Goal: Task Accomplishment & Management: Complete application form

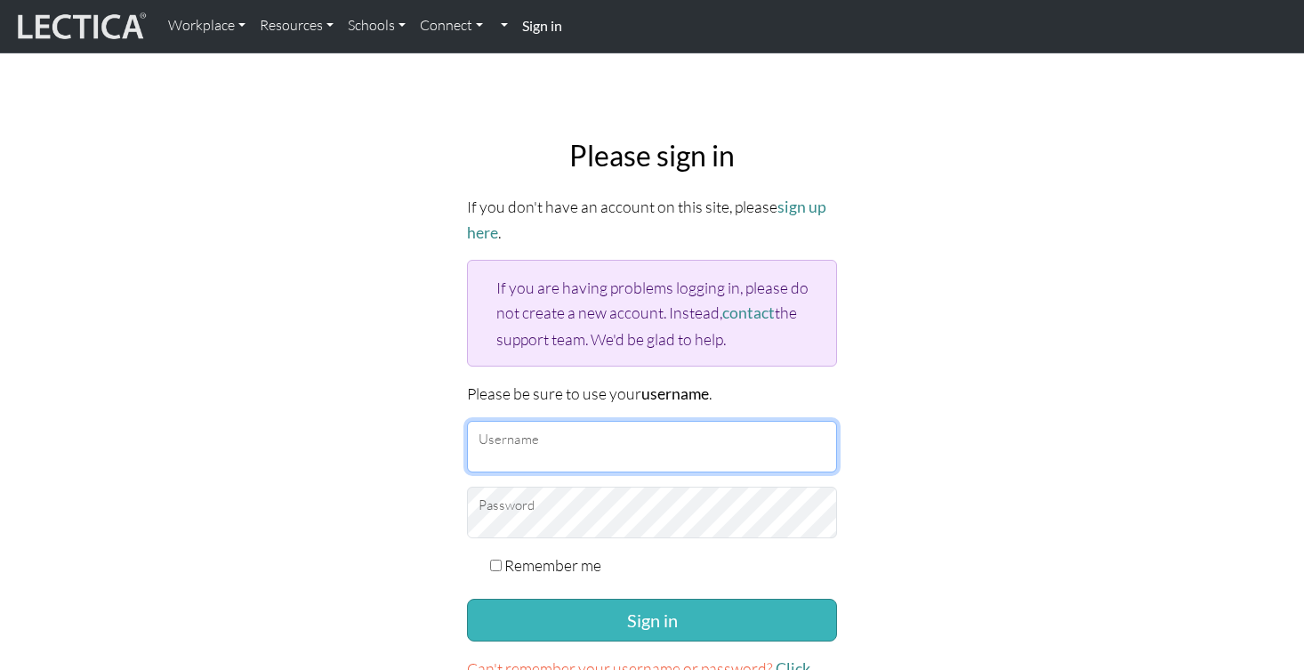
type input "AkshayTilak"
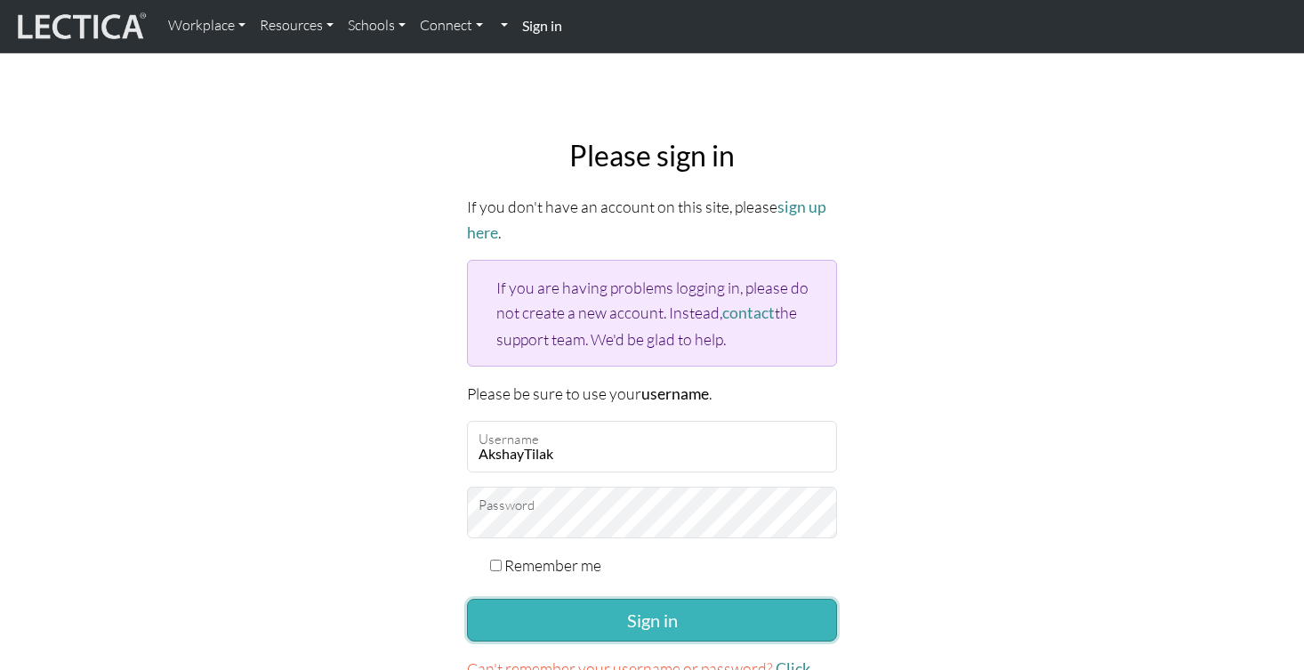
click at [630, 614] on button "Sign in" at bounding box center [652, 619] width 370 height 43
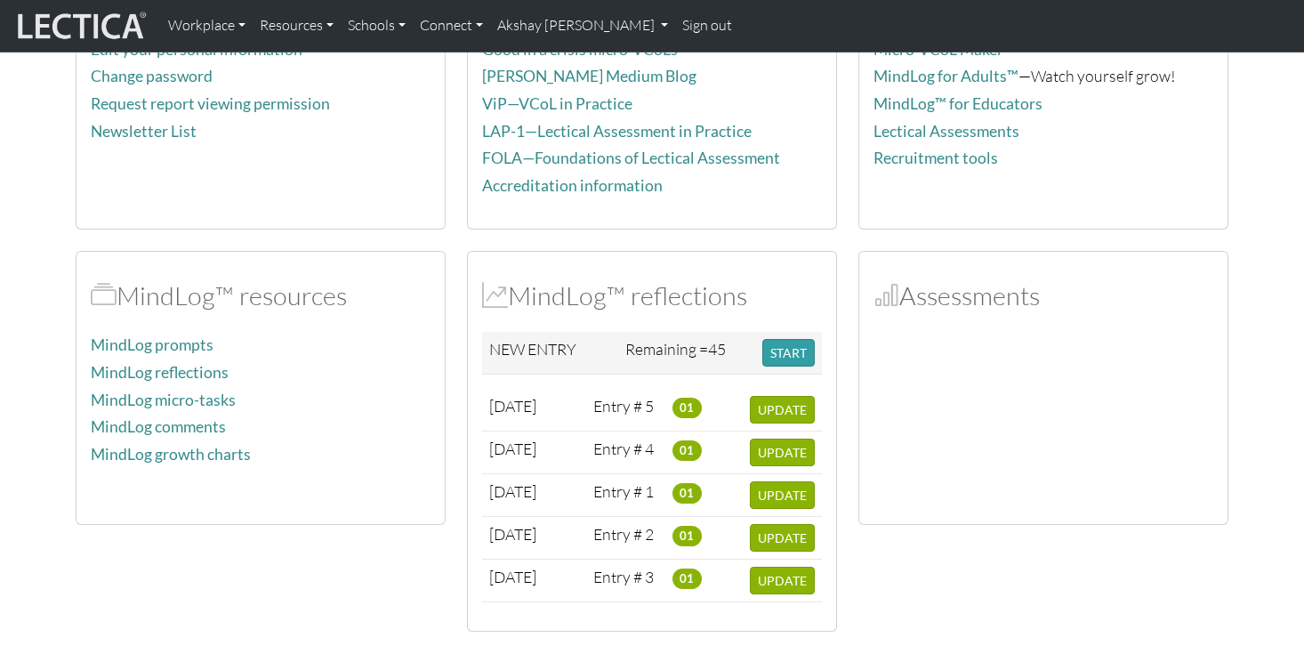
scroll to position [390, 0]
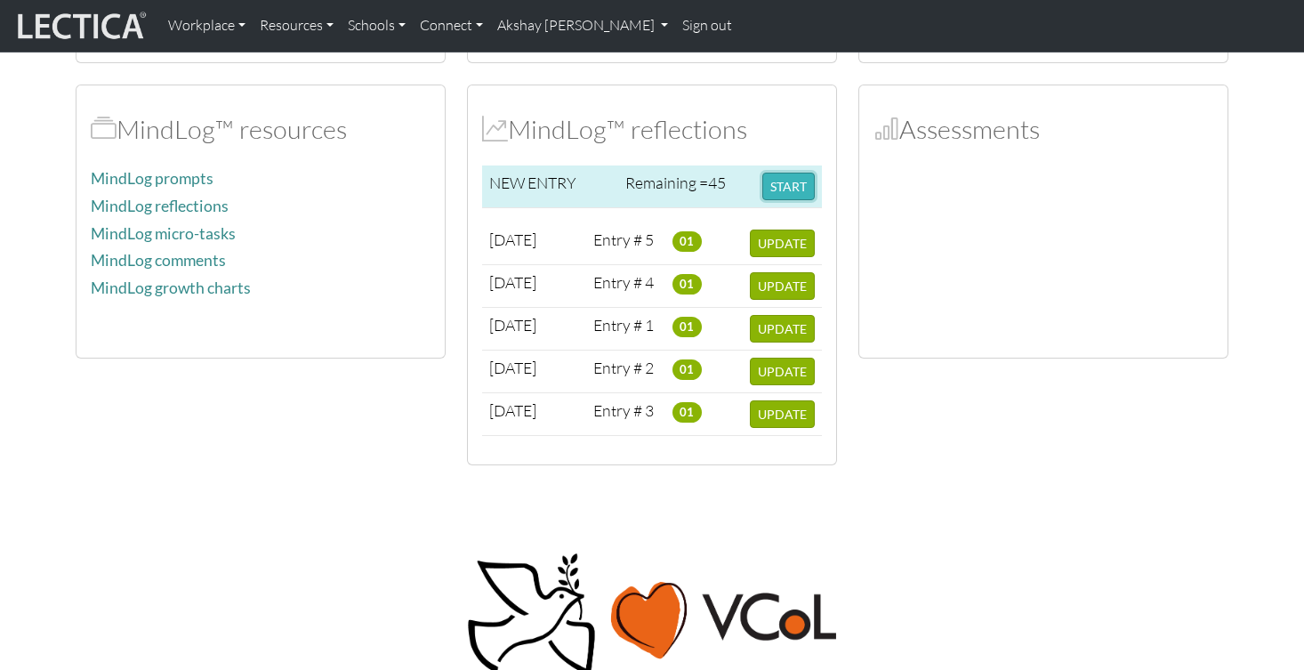
click at [786, 185] on button "START" at bounding box center [788, 187] width 52 height 28
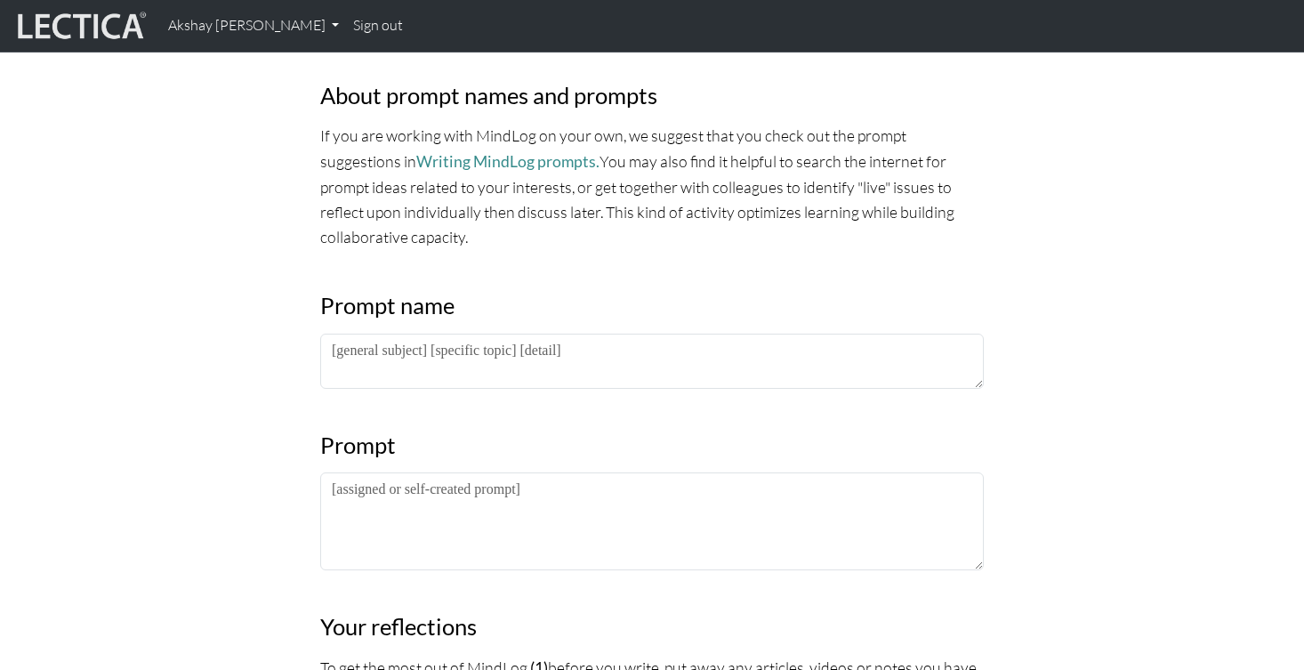
scroll to position [640, 0]
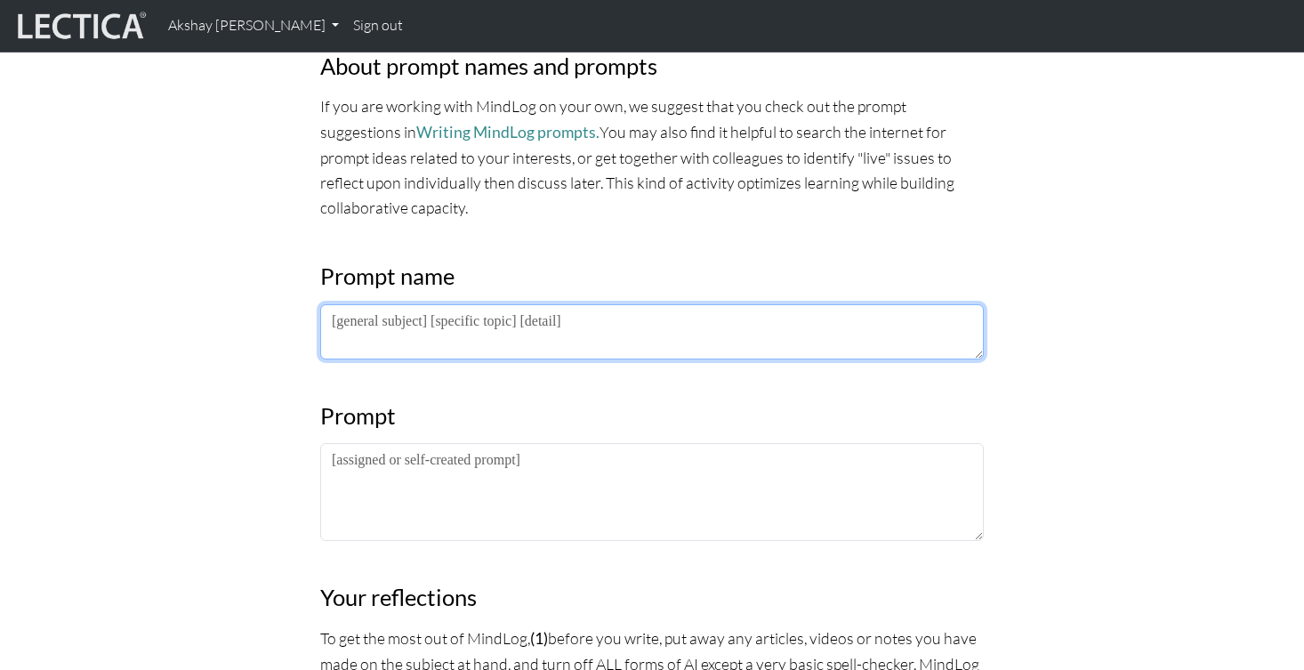
click at [446, 324] on textarea at bounding box center [651, 331] width 663 height 55
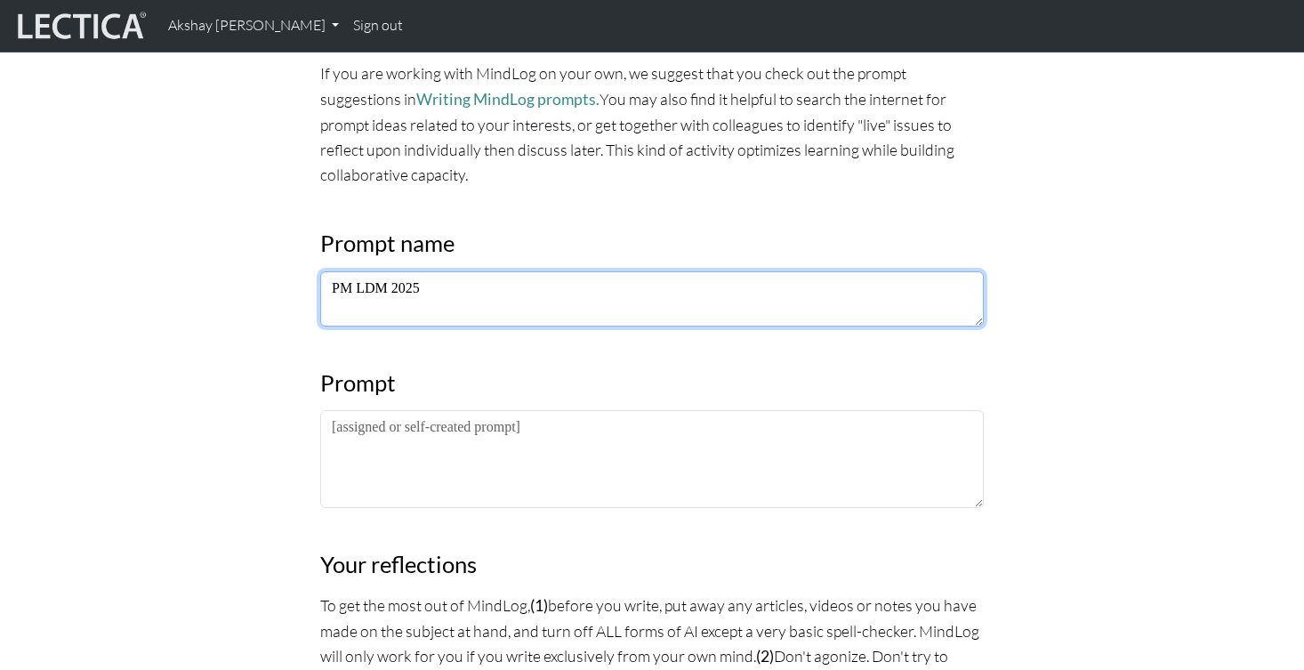
scroll to position [748, 0]
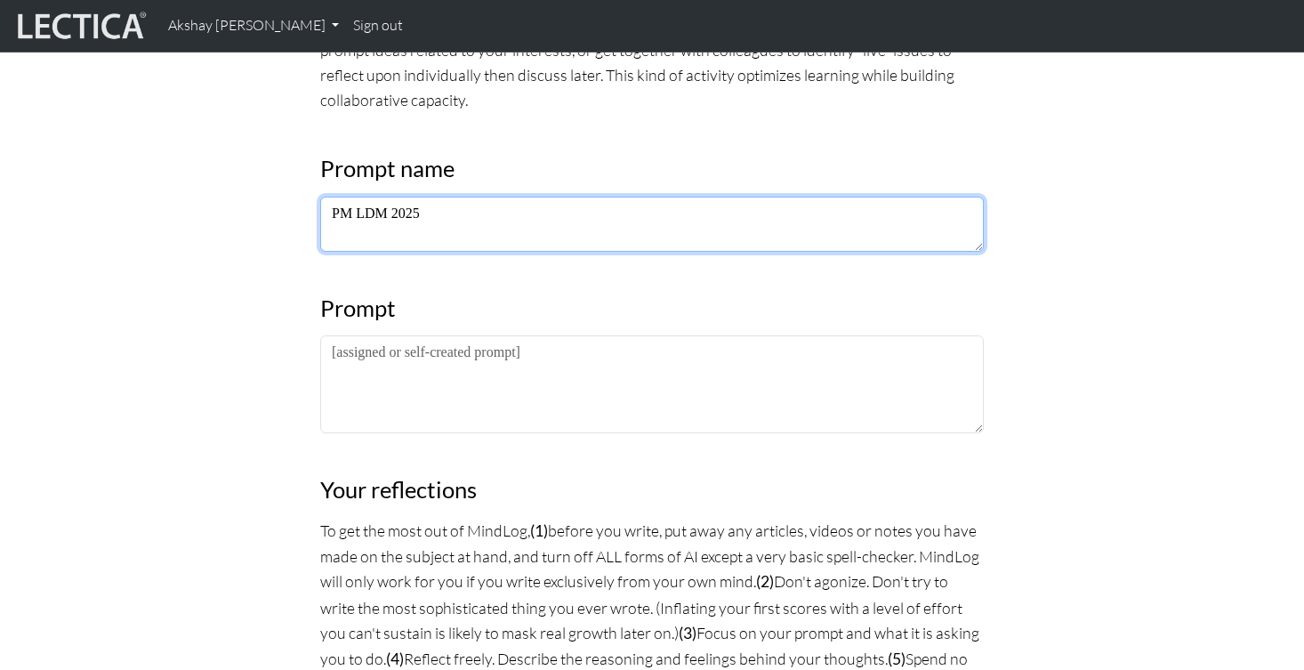
type textarea "PM LDM 2025"
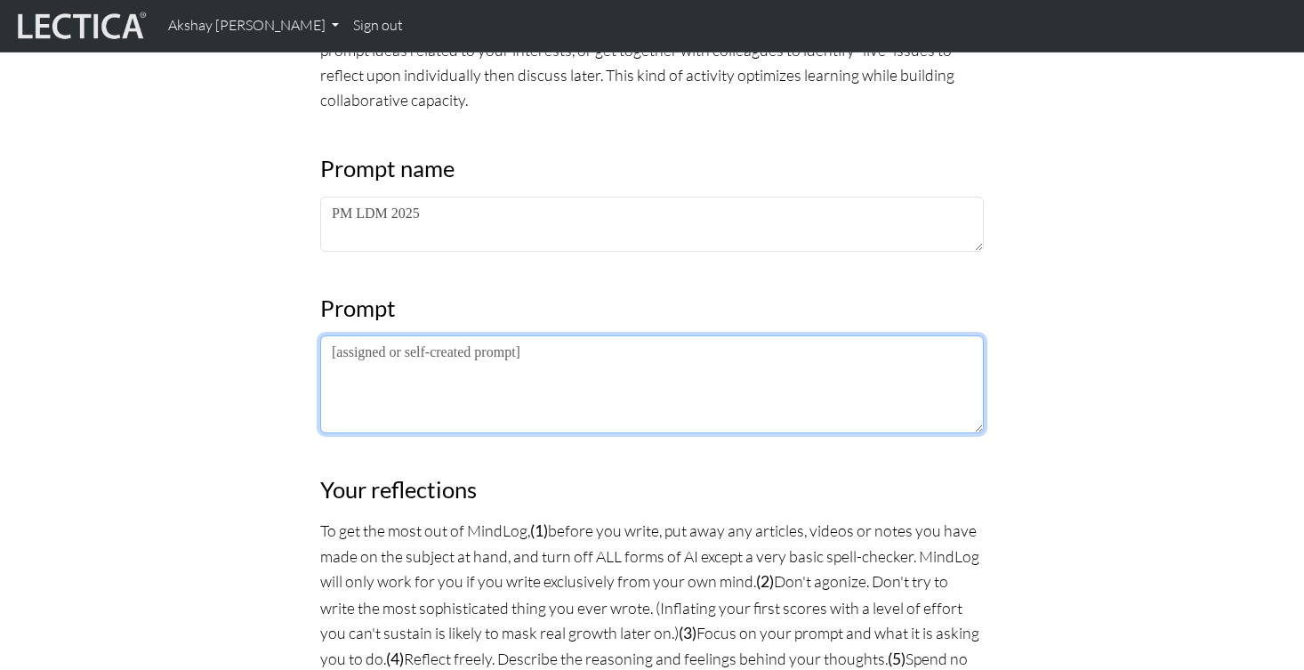
click at [387, 353] on textarea at bounding box center [651, 384] width 663 height 98
drag, startPoint x: 435, startPoint y: 374, endPoint x: 318, endPoint y: 357, distance: 117.7
click at [318, 357] on div "MindLog is a tool for reflecting on and learning from life experience. It's des…" at bounding box center [651, 572] width 685 height 2163
paste textarea "Extrospective"
click at [351, 352] on textarea "Extrospective Introspective" at bounding box center [651, 384] width 663 height 98
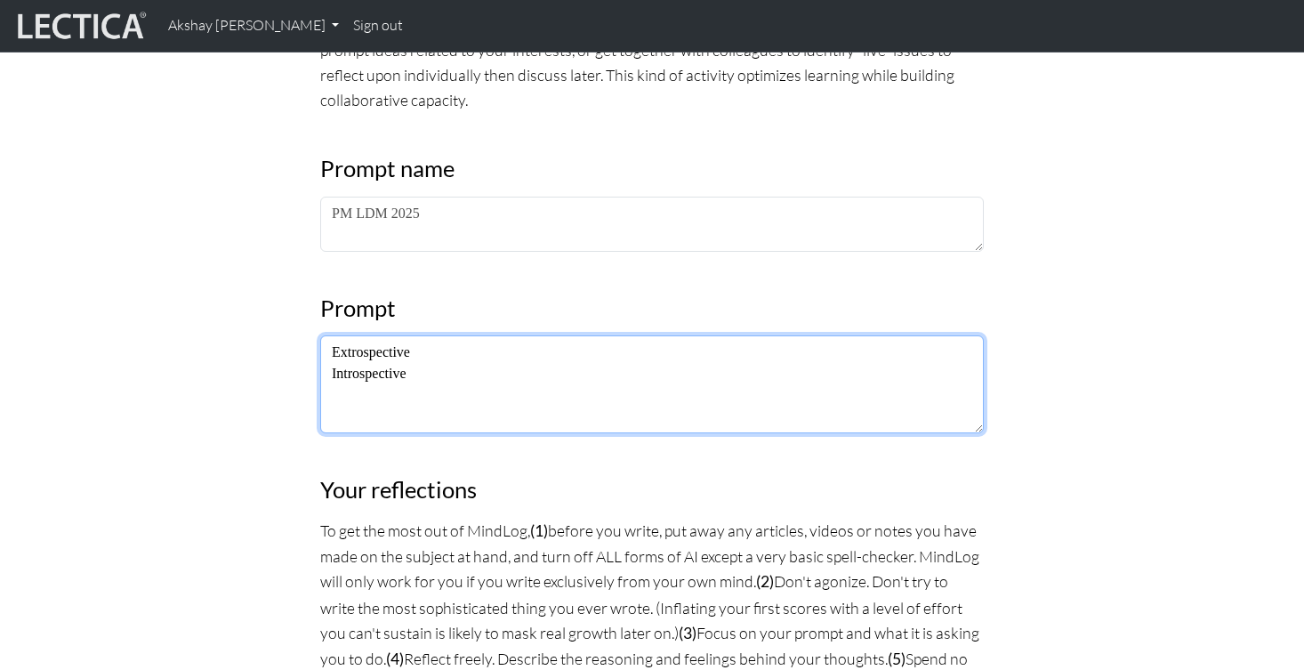
click at [351, 352] on textarea "Extrospective Introspective" at bounding box center [651, 384] width 663 height 98
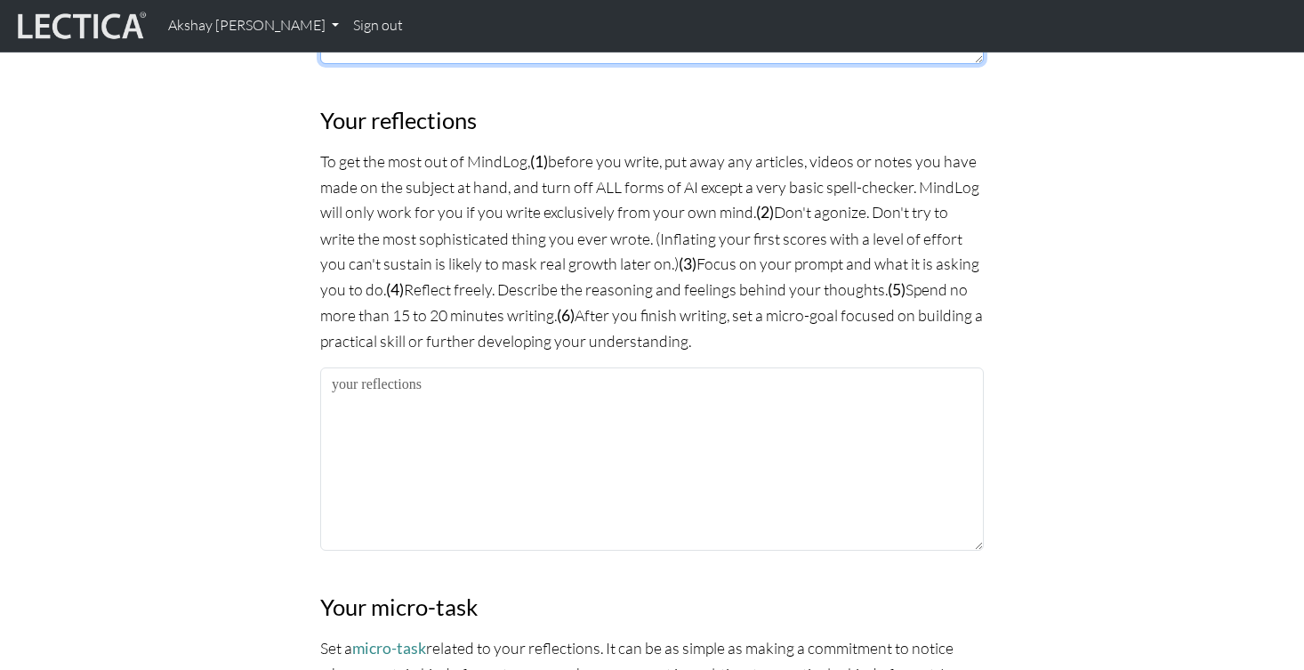
scroll to position [1122, 0]
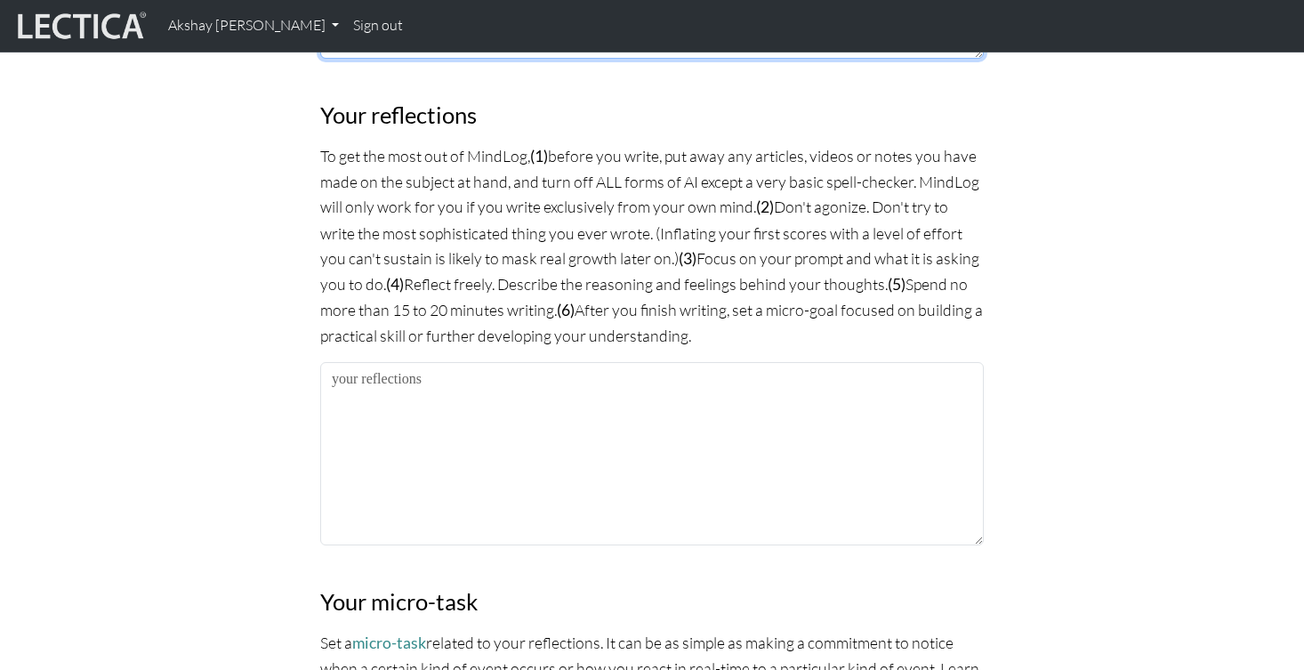
type textarea "Extrospective Introspective"
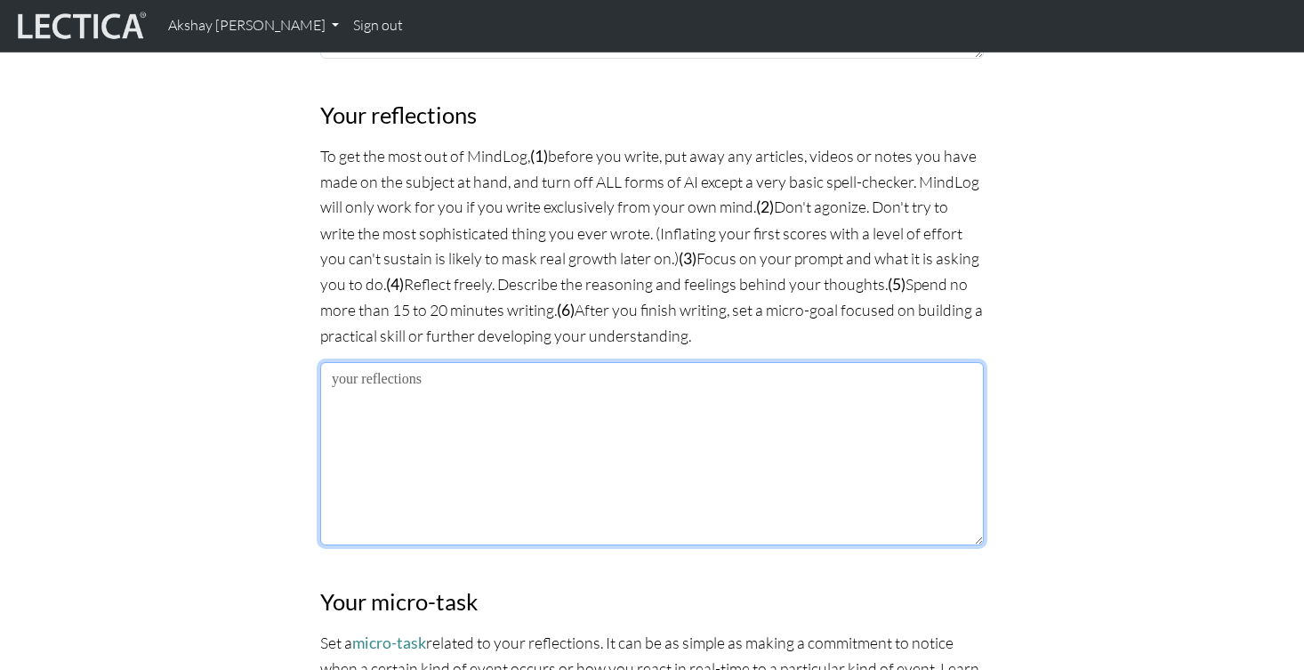
click at [408, 424] on textarea at bounding box center [651, 453] width 663 height 183
paste textarea "Extrospective"
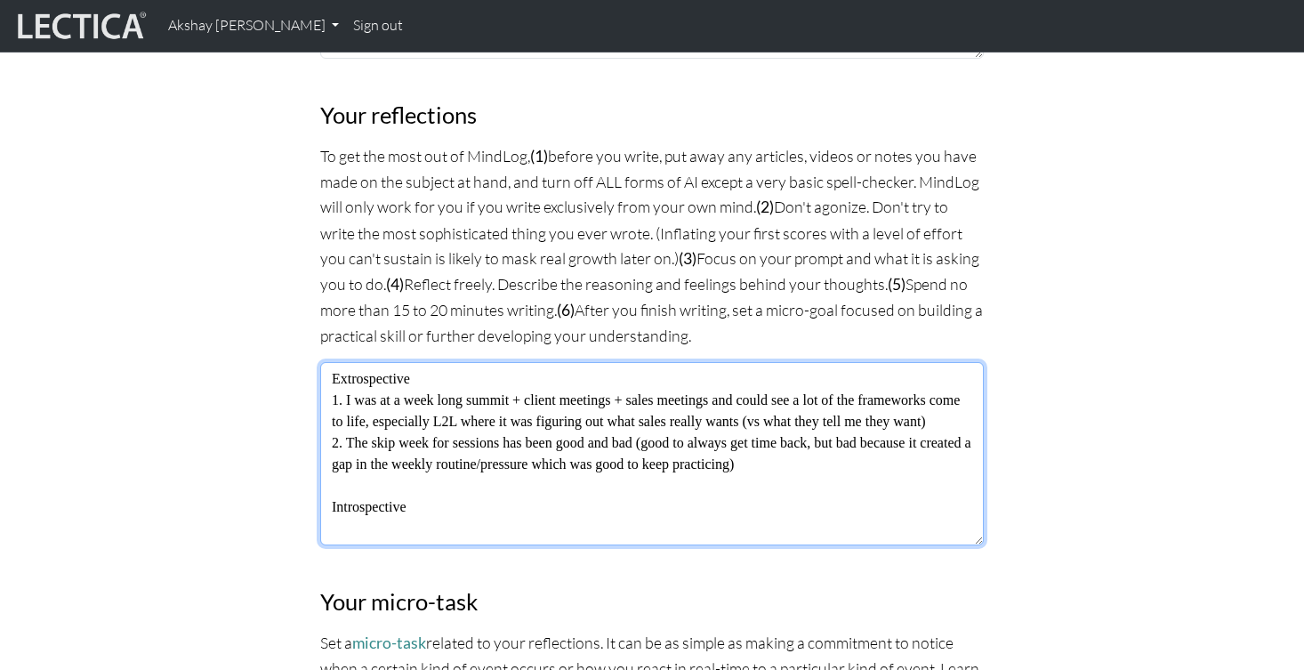
scroll to position [13, 0]
type textarea "Extrospective 1. I was at a week long summit + client meetings + sales meetings…"
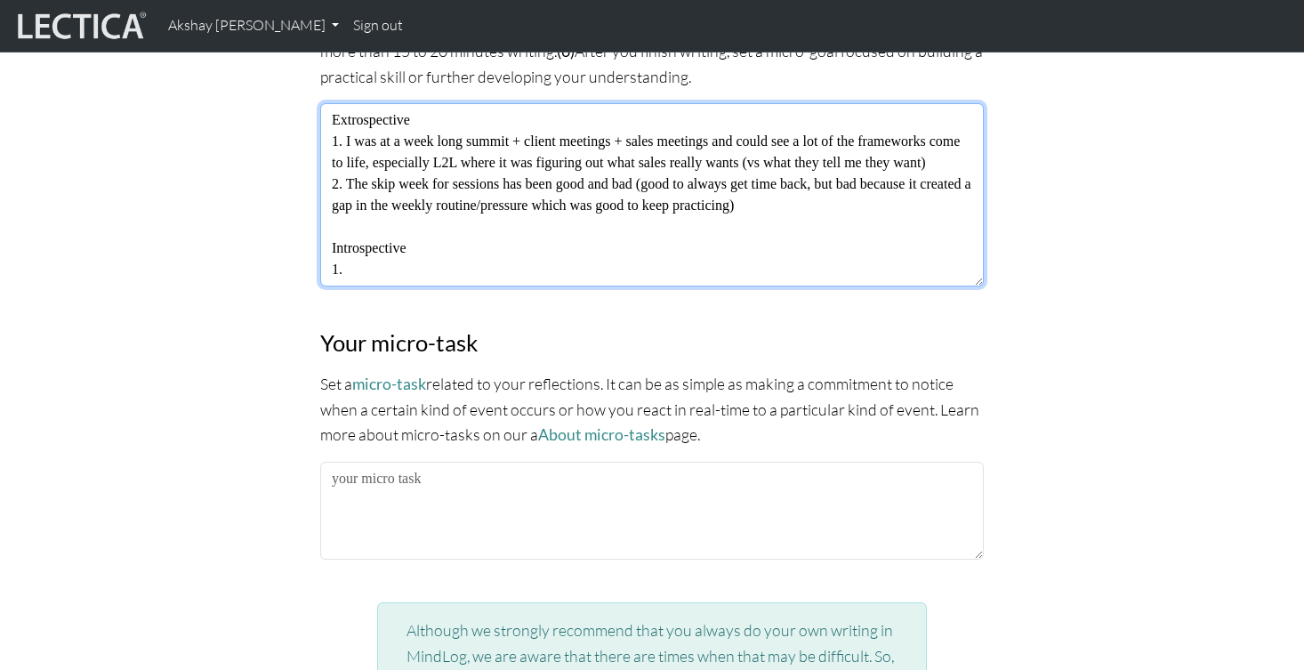
scroll to position [1391, 0]
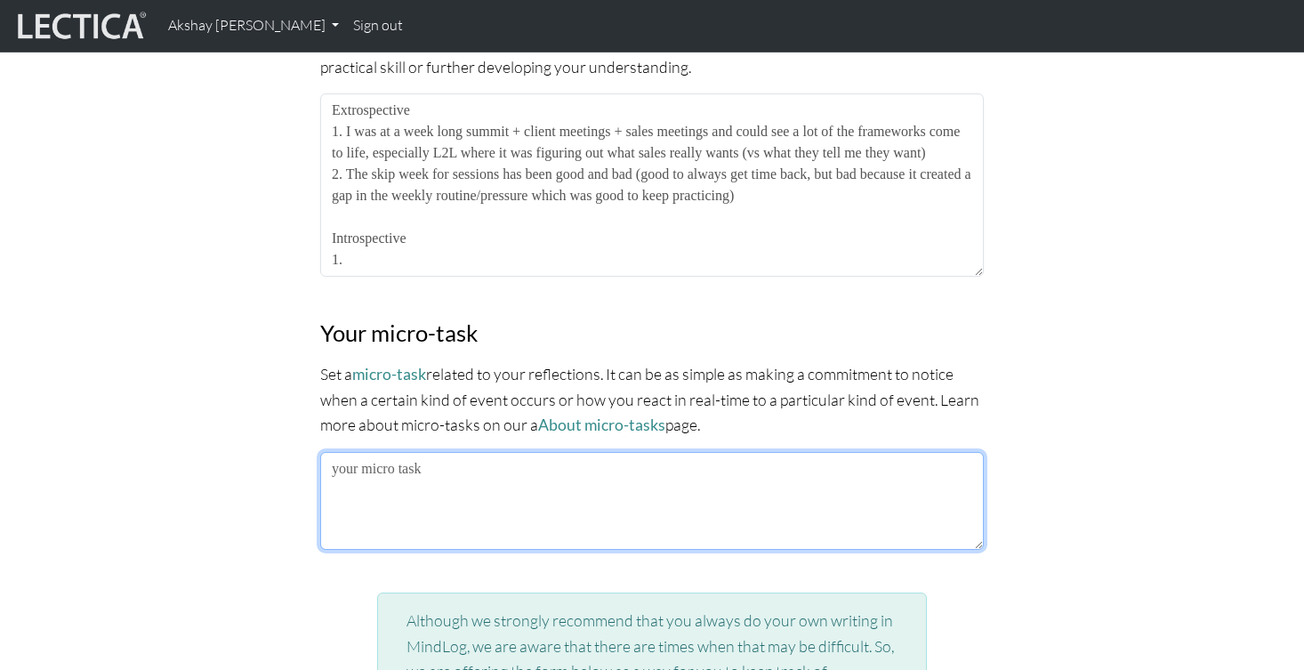
click at [372, 480] on textarea at bounding box center [651, 501] width 663 height 98
paste textarea "Minimize interrupting"
type textarea "Minimize interrupting"
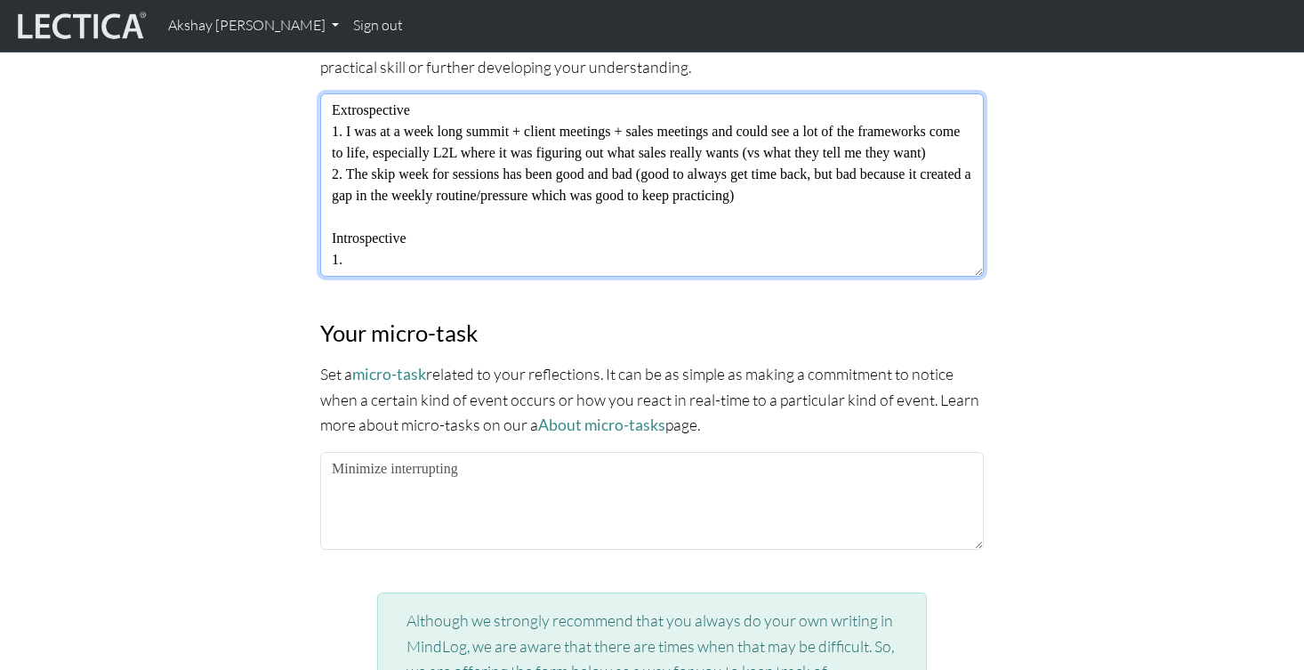
click at [359, 248] on textarea "Extrospective 1. I was at a week long summit + client meetings + sales meetings…" at bounding box center [651, 184] width 663 height 183
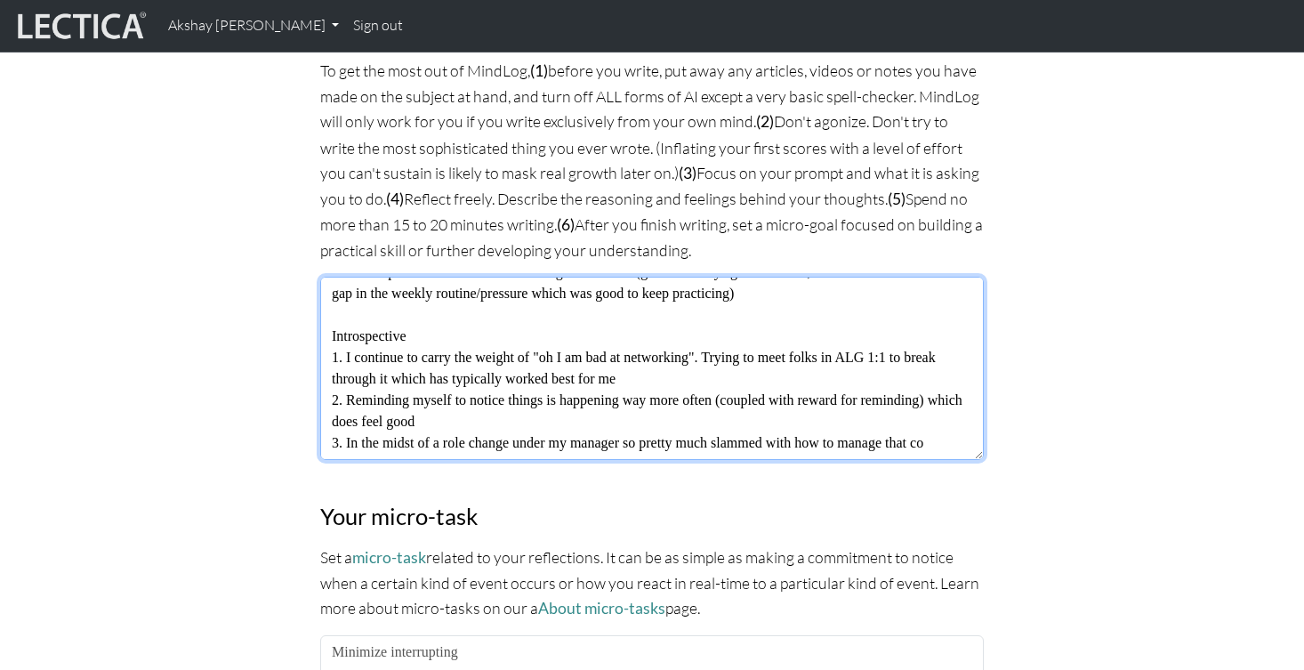
scroll to position [120, 0]
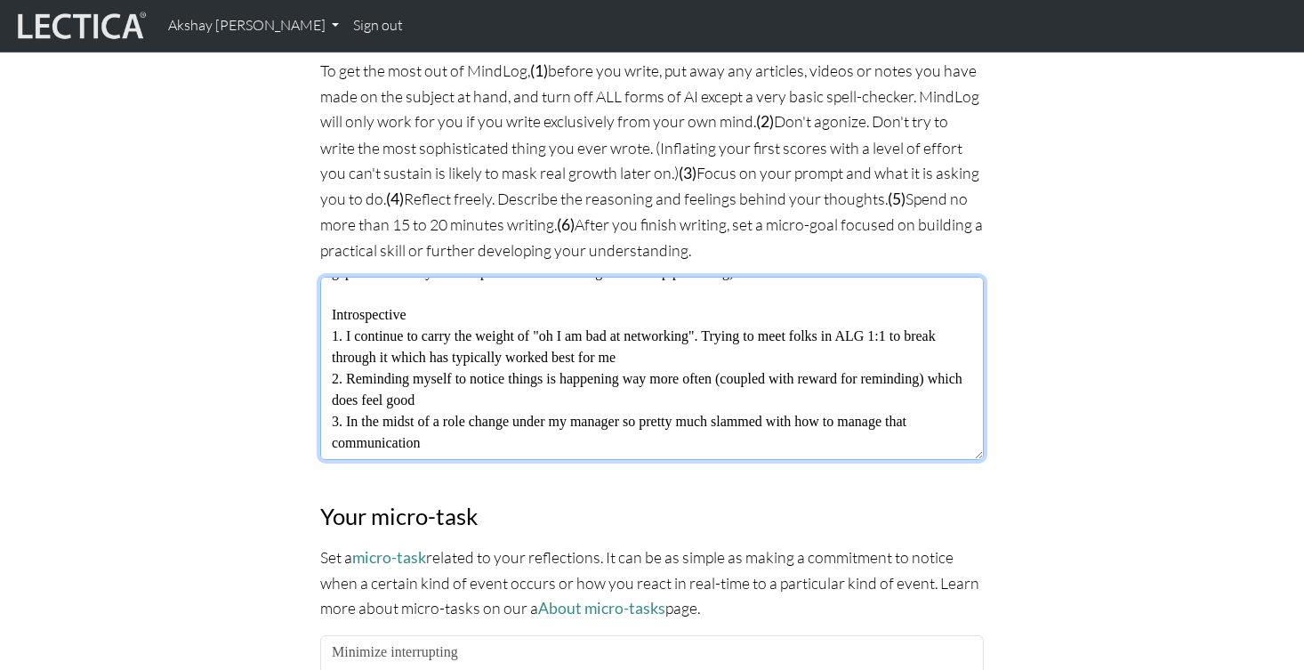
click at [449, 415] on textarea "Extrospective 1. I was at a week long summit + client meetings + sales meetings…" at bounding box center [651, 368] width 663 height 183
click at [575, 435] on textarea "Extrospective 1. I was at a week long summit + client meetings + sales meetings…" at bounding box center [651, 368] width 663 height 183
click at [629, 432] on textarea "Extrospective 1. I was at a week long summit + client meetings + sales meetings…" at bounding box center [651, 368] width 663 height 183
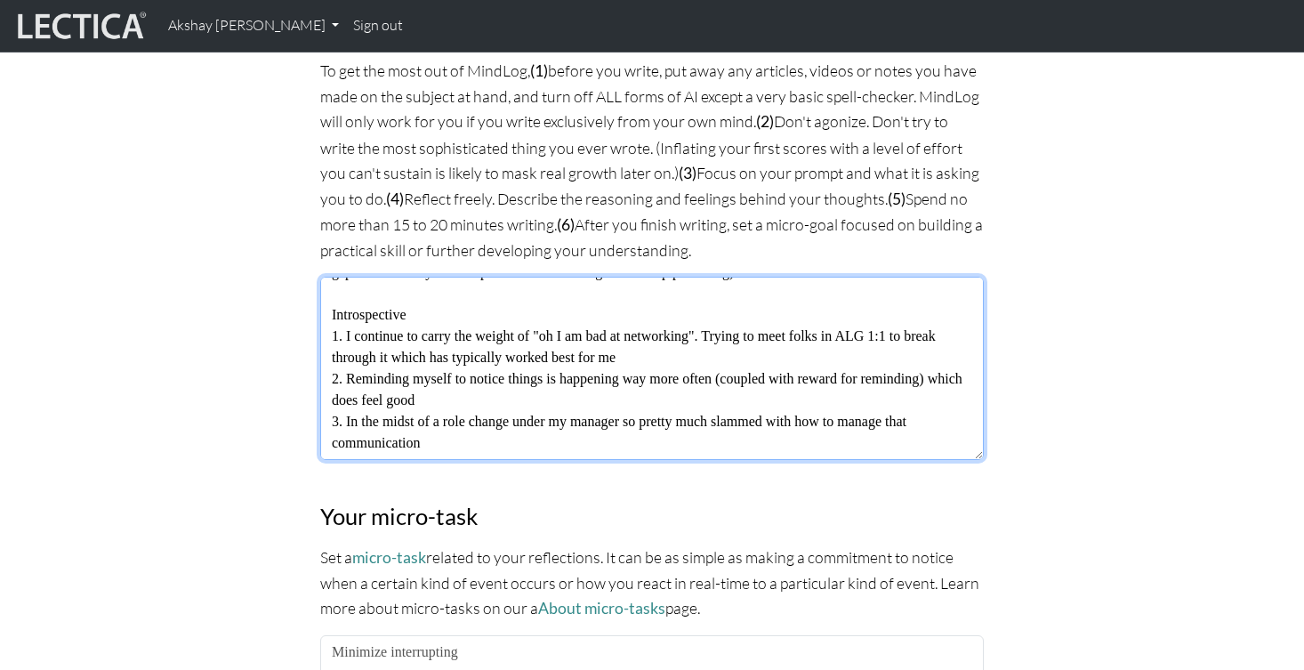
click at [629, 432] on textarea "Extrospective 1. I was at a week long summit + client meetings + sales meetings…" at bounding box center [651, 368] width 663 height 183
drag, startPoint x: 629, startPoint y: 432, endPoint x: 620, endPoint y: 428, distance: 9.9
click at [622, 429] on textarea "Extrospective 1. I was at a week long summit + client meetings + sales meetings…" at bounding box center [651, 368] width 663 height 183
click at [620, 428] on textarea "Extrospective 1. I was at a week long summit + client meetings + sales meetings…" at bounding box center [651, 368] width 663 height 183
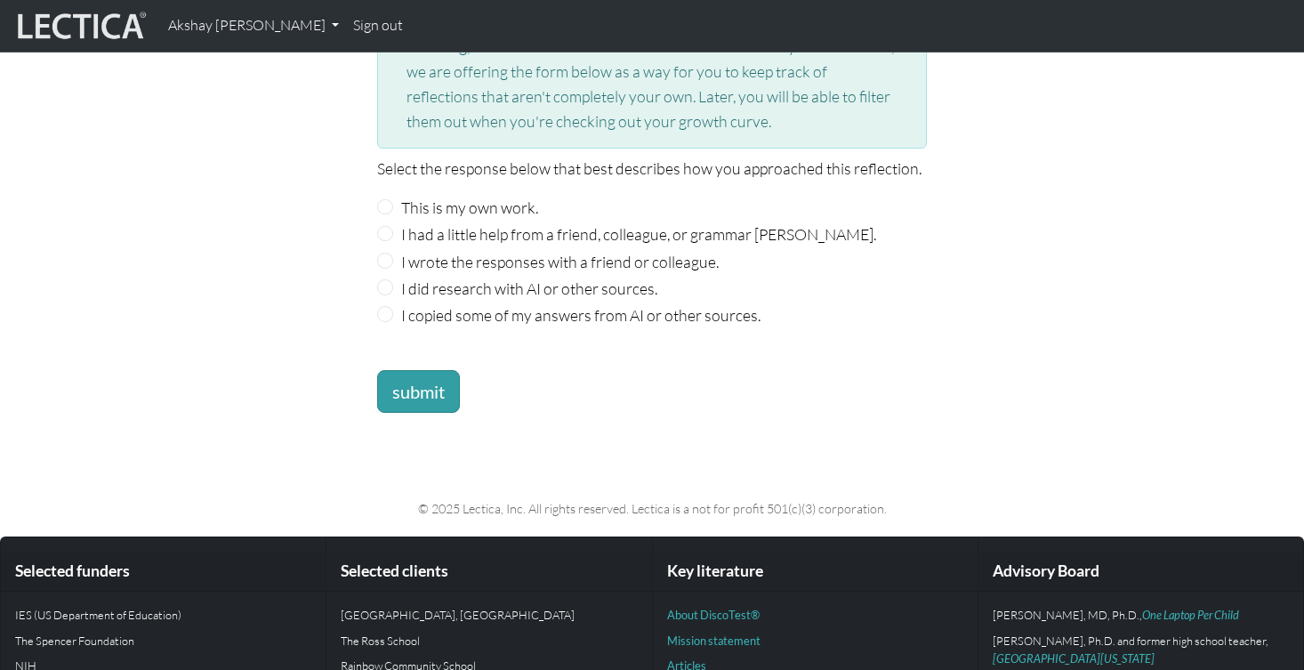
scroll to position [1966, 0]
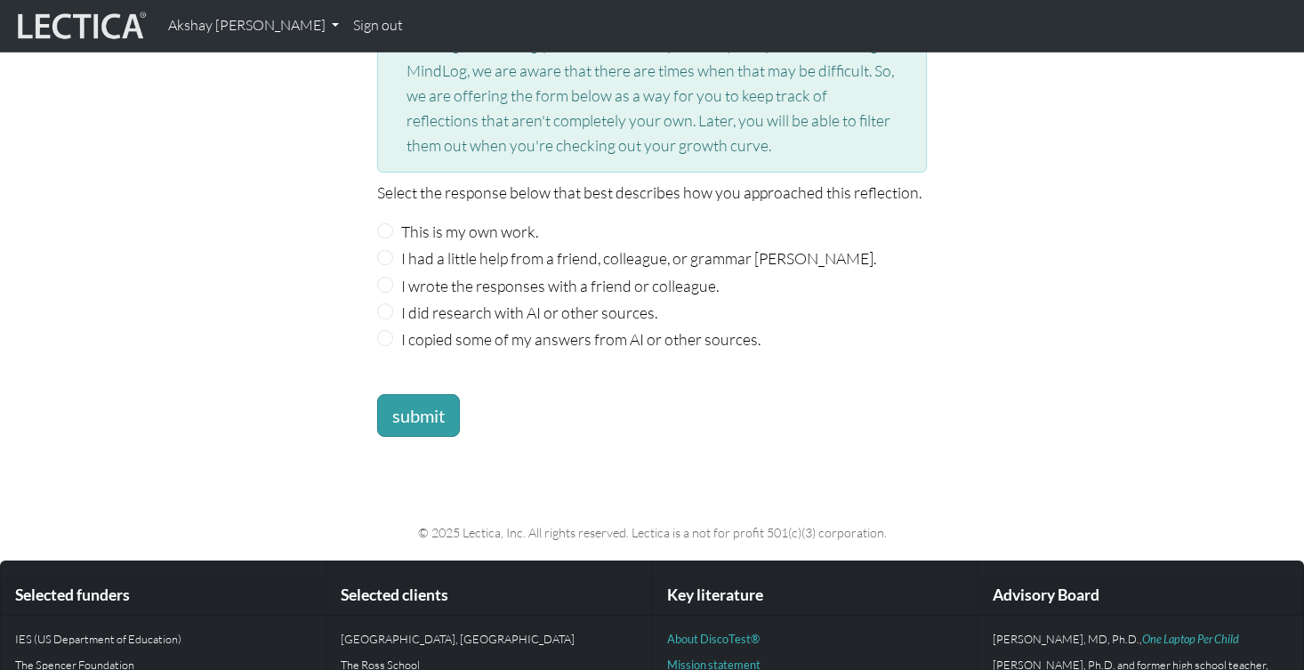
type textarea "Extrospective 1. I was at a week long summit + client meetings + sales meetings…"
click at [386, 223] on input "This is my own work." at bounding box center [385, 231] width 16 height 16
radio input "true"
click at [422, 405] on button "submit" at bounding box center [418, 415] width 83 height 43
